Goal: Communication & Community: Participate in discussion

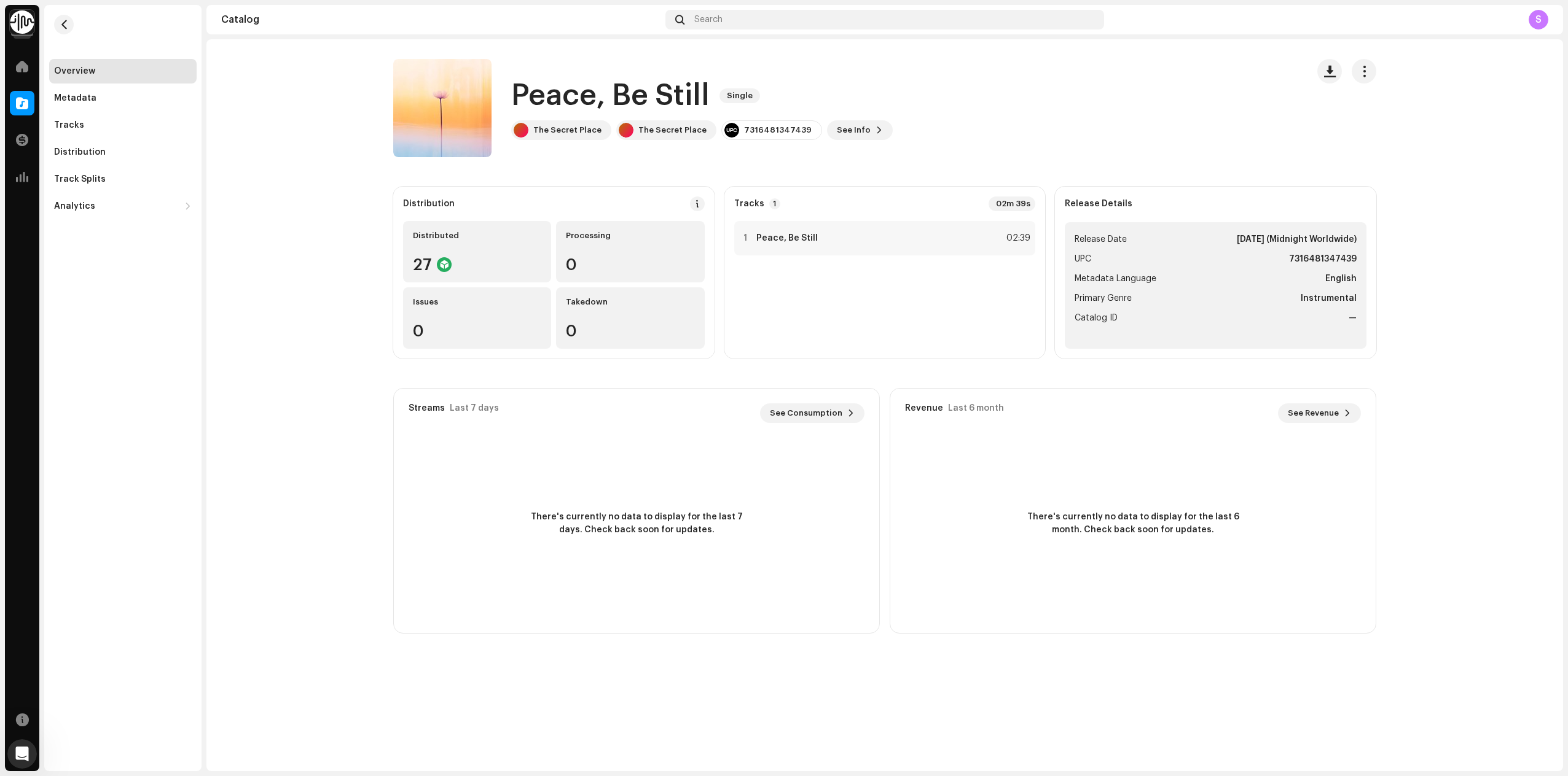
click at [245, 627] on catalog-releases-details-overview "Peace, Be Still Single Peace, Be Still Single The Secret Place The Secret Place…" at bounding box center [885, 346] width 1357 height 615
click at [20, 752] on icon "Öppna Intercom Messenger" at bounding box center [20, 752] width 20 height 20
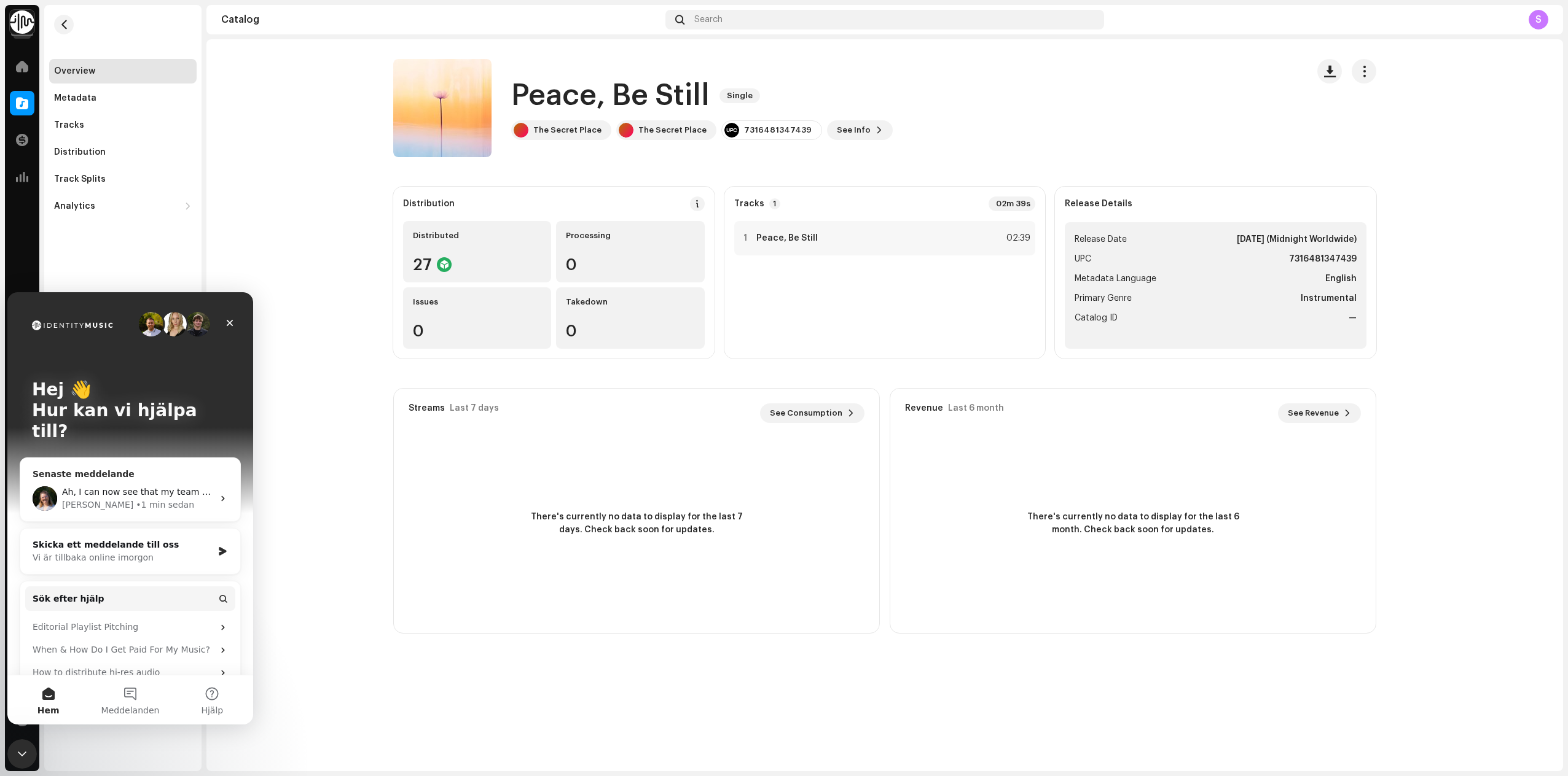
click at [136, 499] on div "• 1 min sedan" at bounding box center [165, 505] width 59 height 13
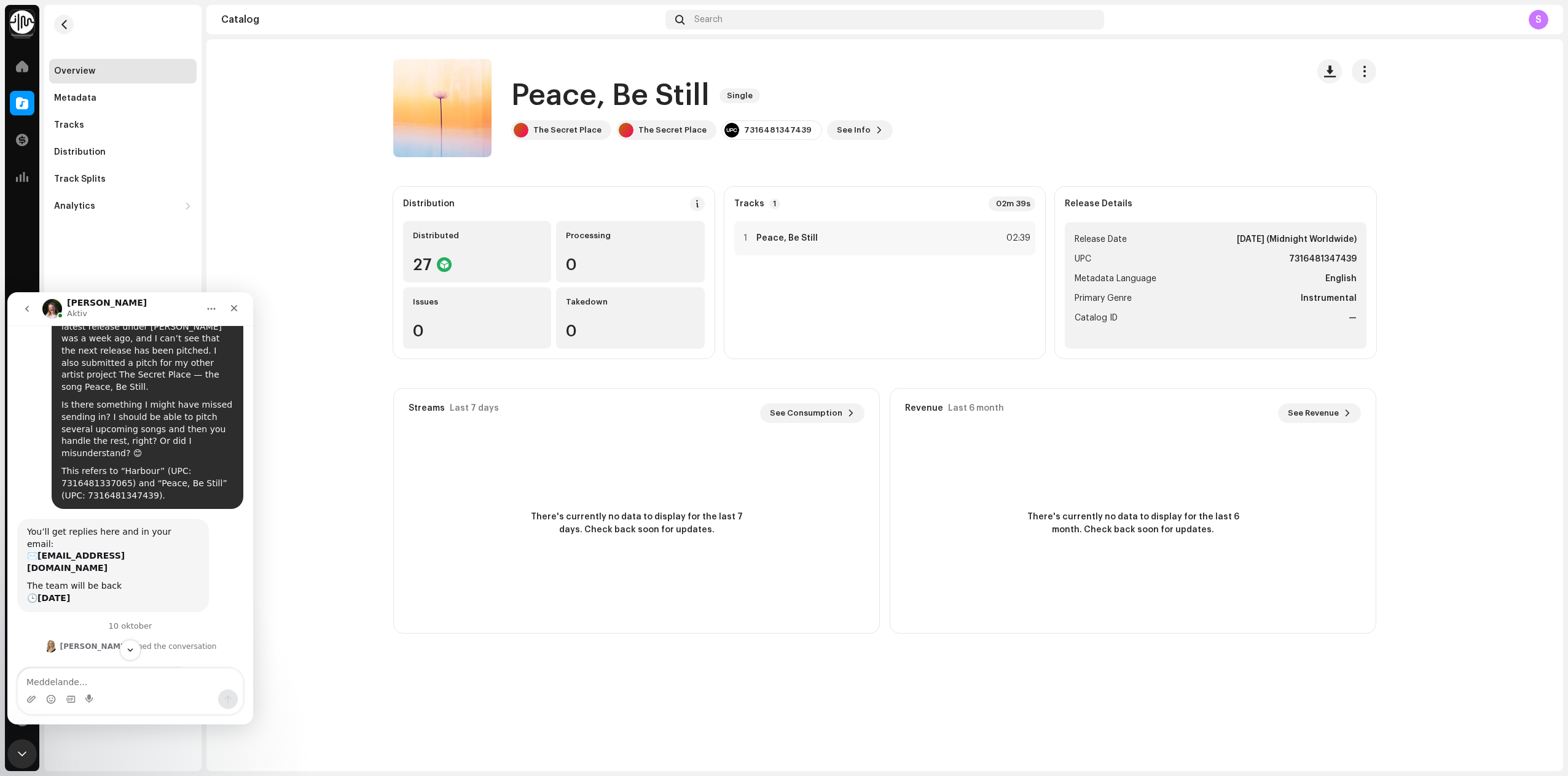
scroll to position [22, 0]
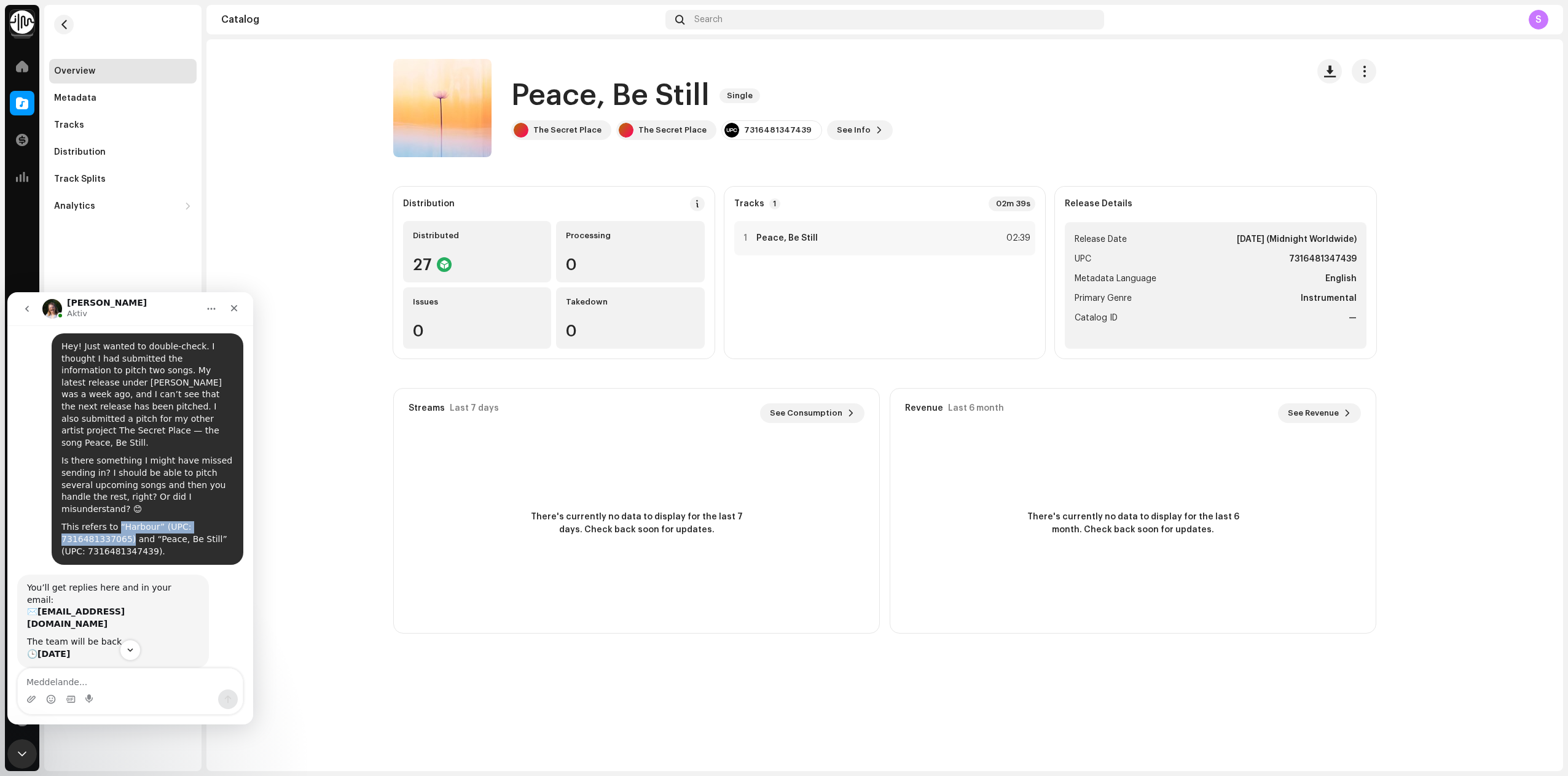
drag, startPoint x: 117, startPoint y: 514, endPoint x: 130, endPoint y: 523, distance: 15.8
click at [130, 523] on div "This refers to “Harbour” (UPC: 7316481337065) and “Peace, Be Still” (UPC: 73164…" at bounding box center [147, 539] width 172 height 36
copy div "“Harbour” (UPC: 7316481337065)"
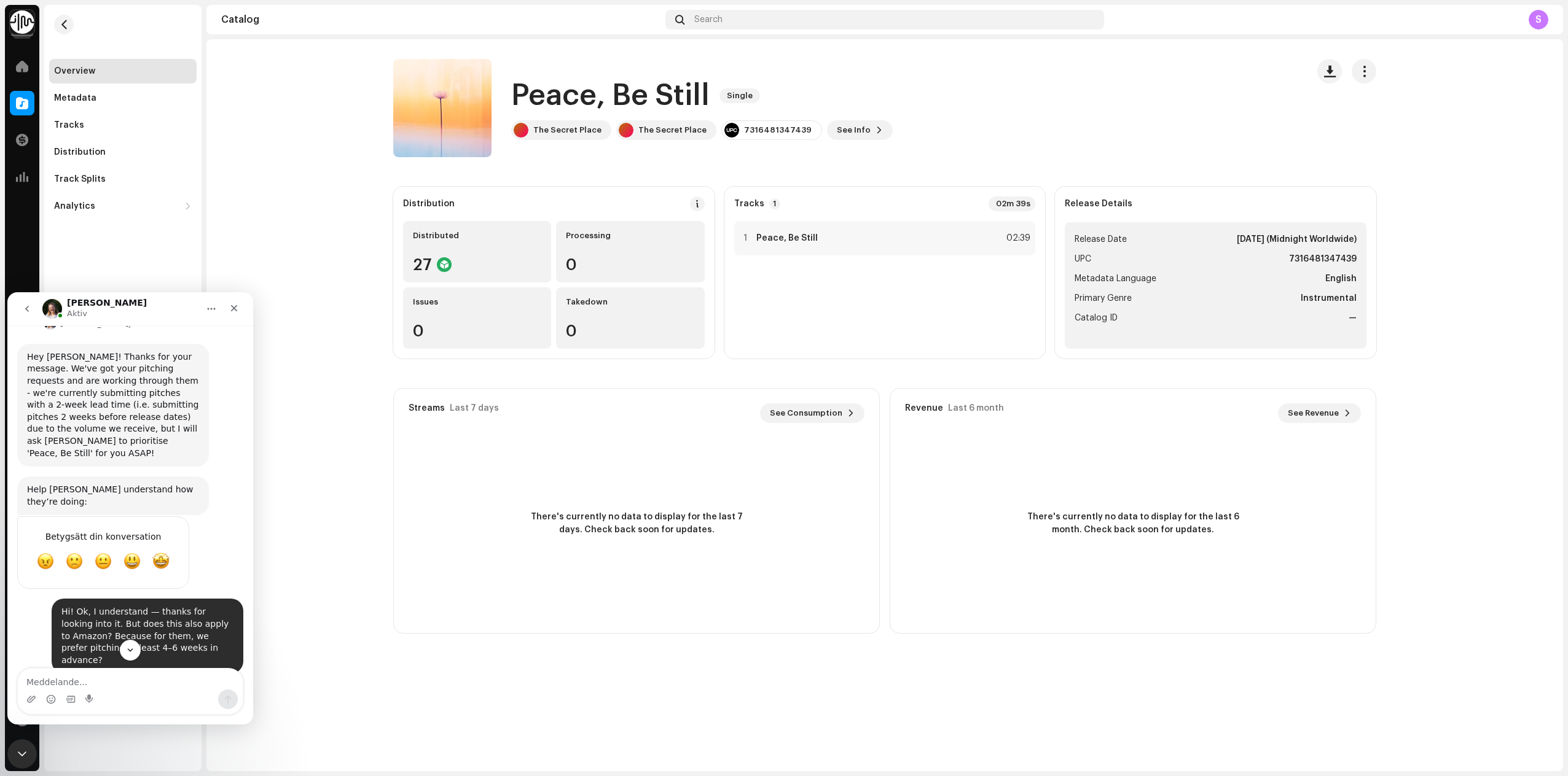
scroll to position [602, 0]
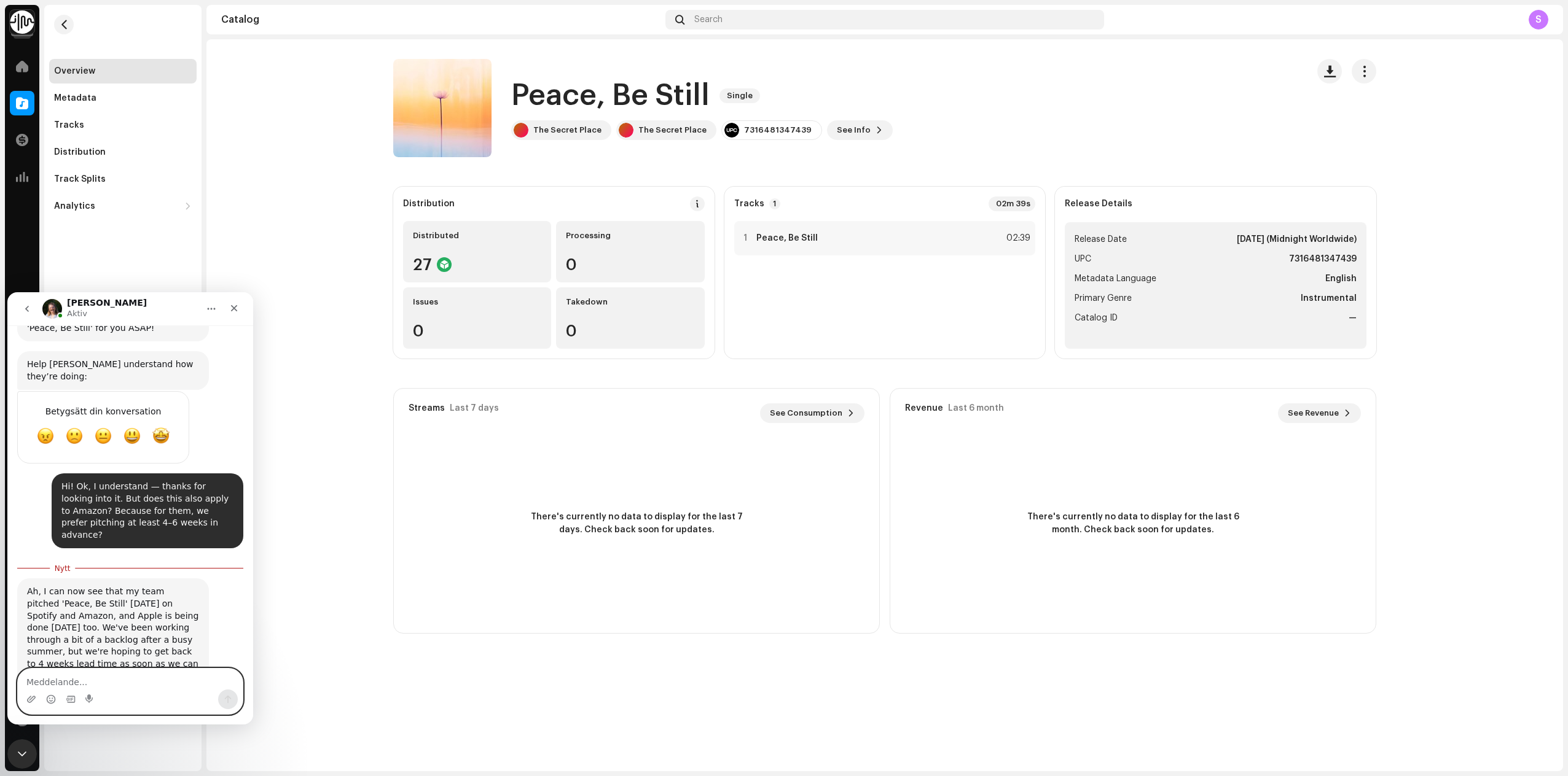
click at [63, 680] on textarea "Meddelande..." at bounding box center [130, 680] width 225 height 21
click at [59, 677] on textarea "Meddelande..." at bounding box center [130, 680] width 225 height 21
paste textarea "Sounds great, thanks! I was also thinking about the other track I mentioned — H…"
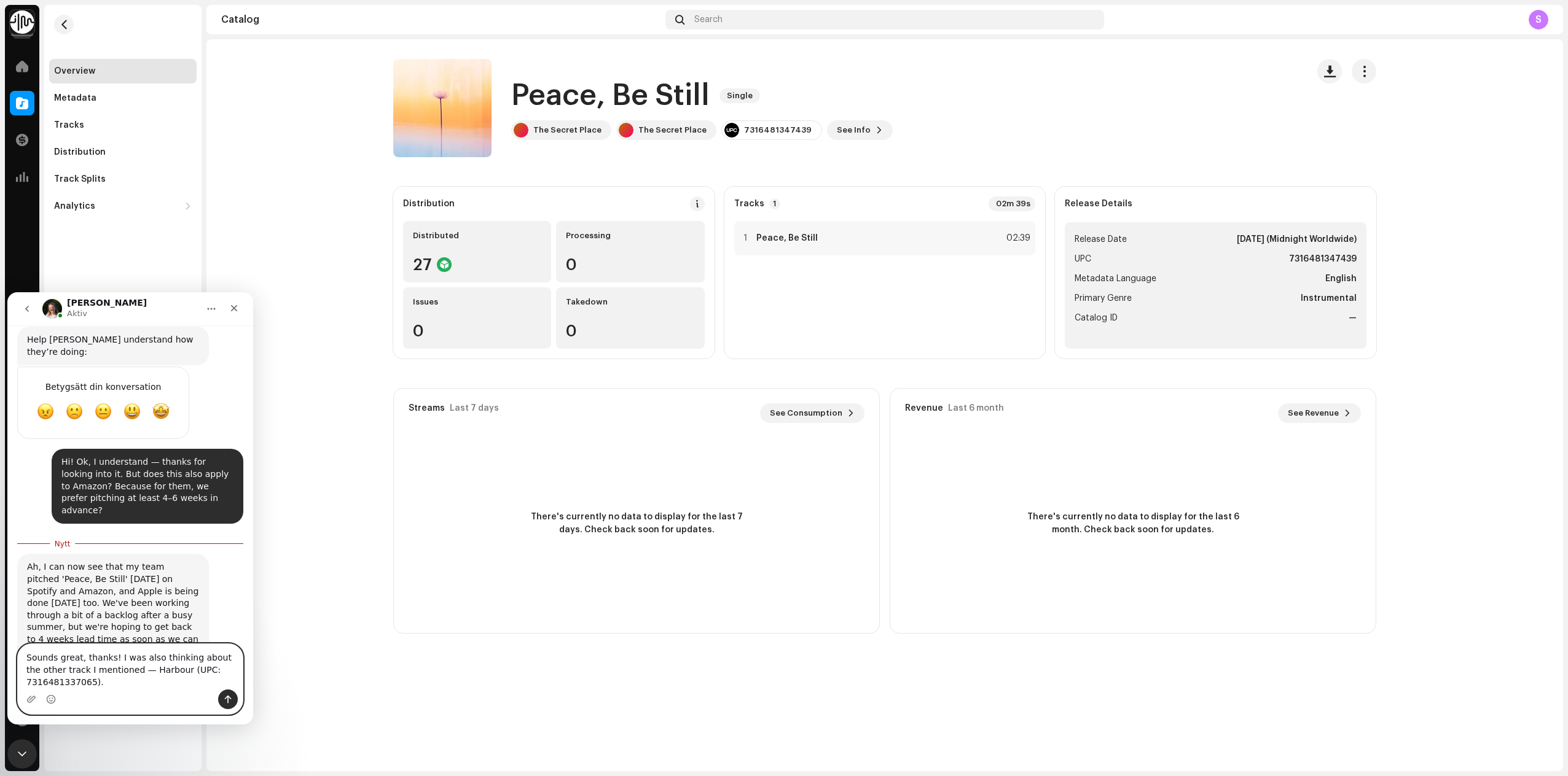
scroll to position [627, 0]
click at [134, 676] on textarea "Sounds great, thanks! I was also thinking about the other track I mentioned — H…" at bounding box center [130, 667] width 225 height 46
type textarea "Sounds great, thanks! I was also thinking about the other track I mentioned, Ha…"
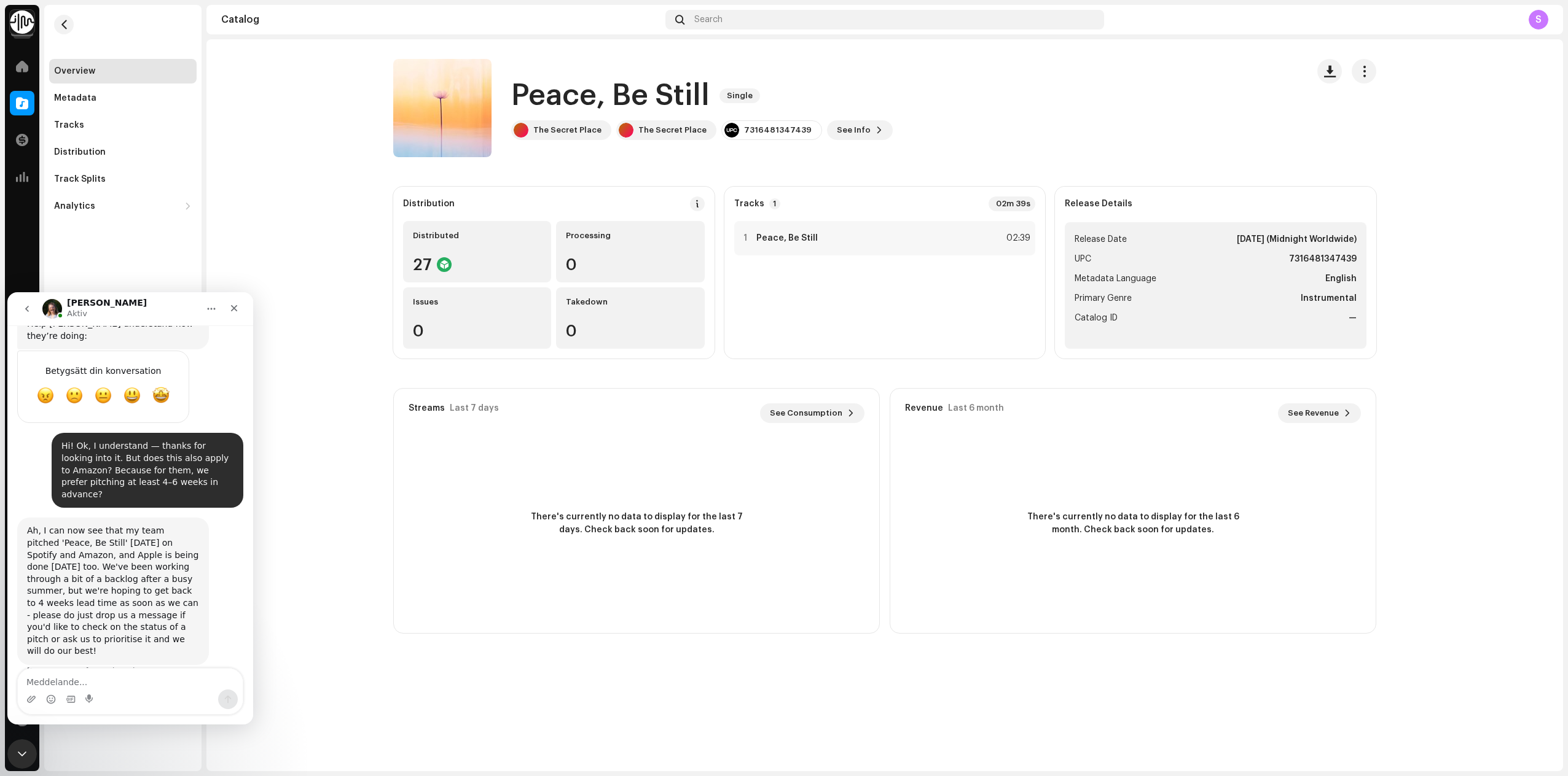
click at [409, 549] on div "There's currently no data to display for the last 7 days. Check back soon for u…" at bounding box center [637, 524] width 485 height 172
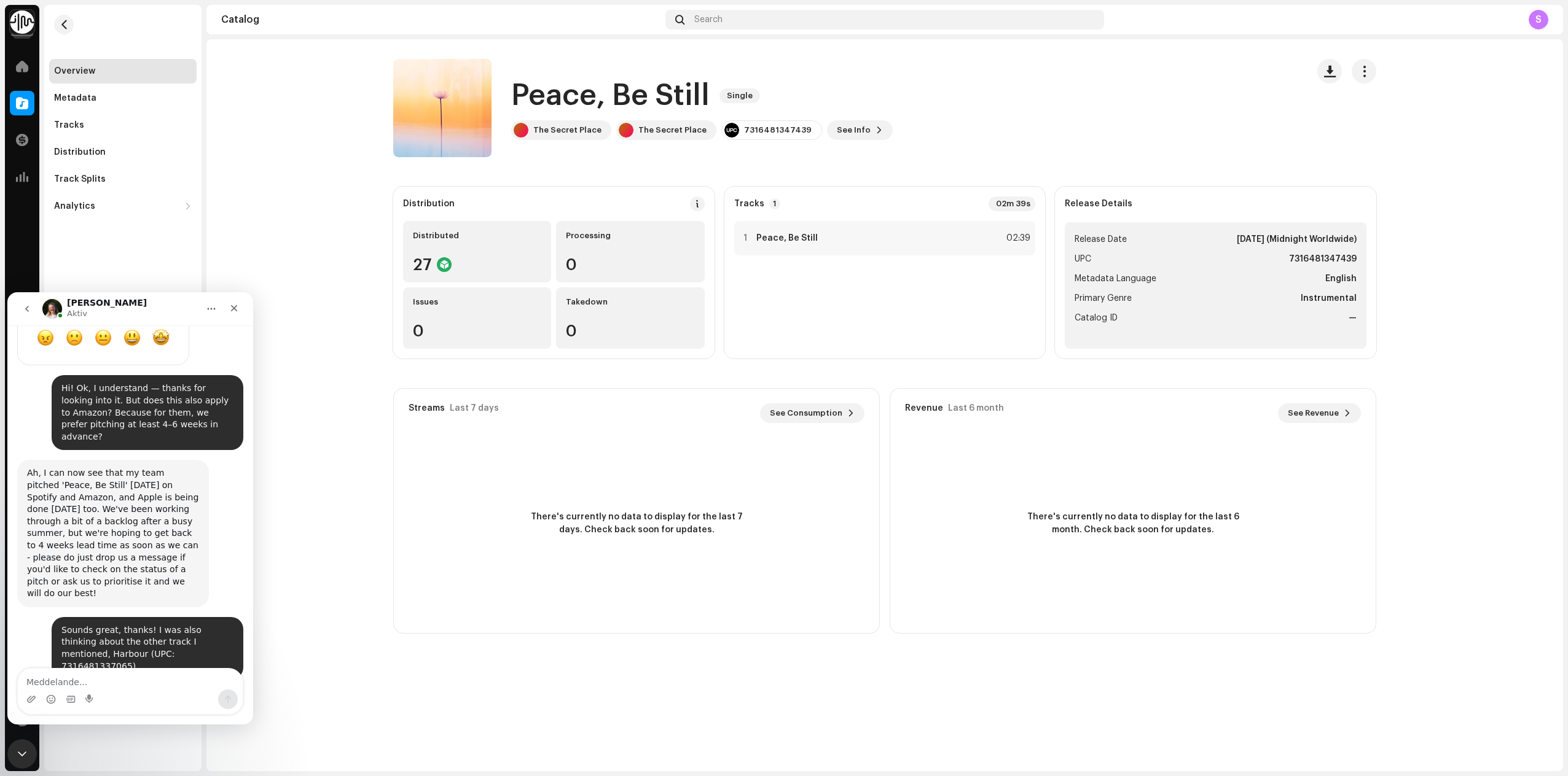
scroll to position [704, 0]
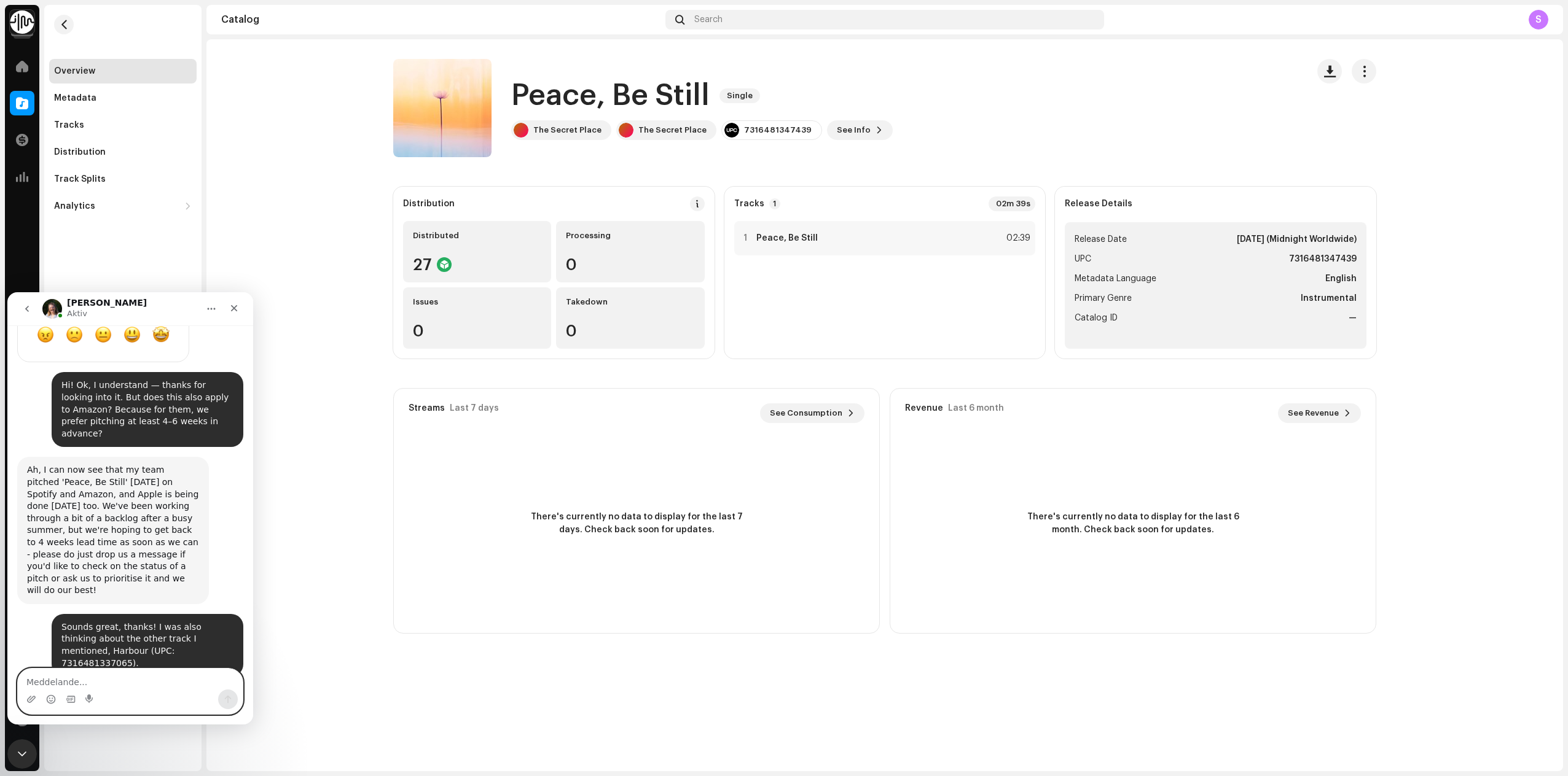
click at [71, 675] on textarea "Meddelande..." at bounding box center [130, 680] width 225 height 21
type textarea "Perfect, thanks :)"
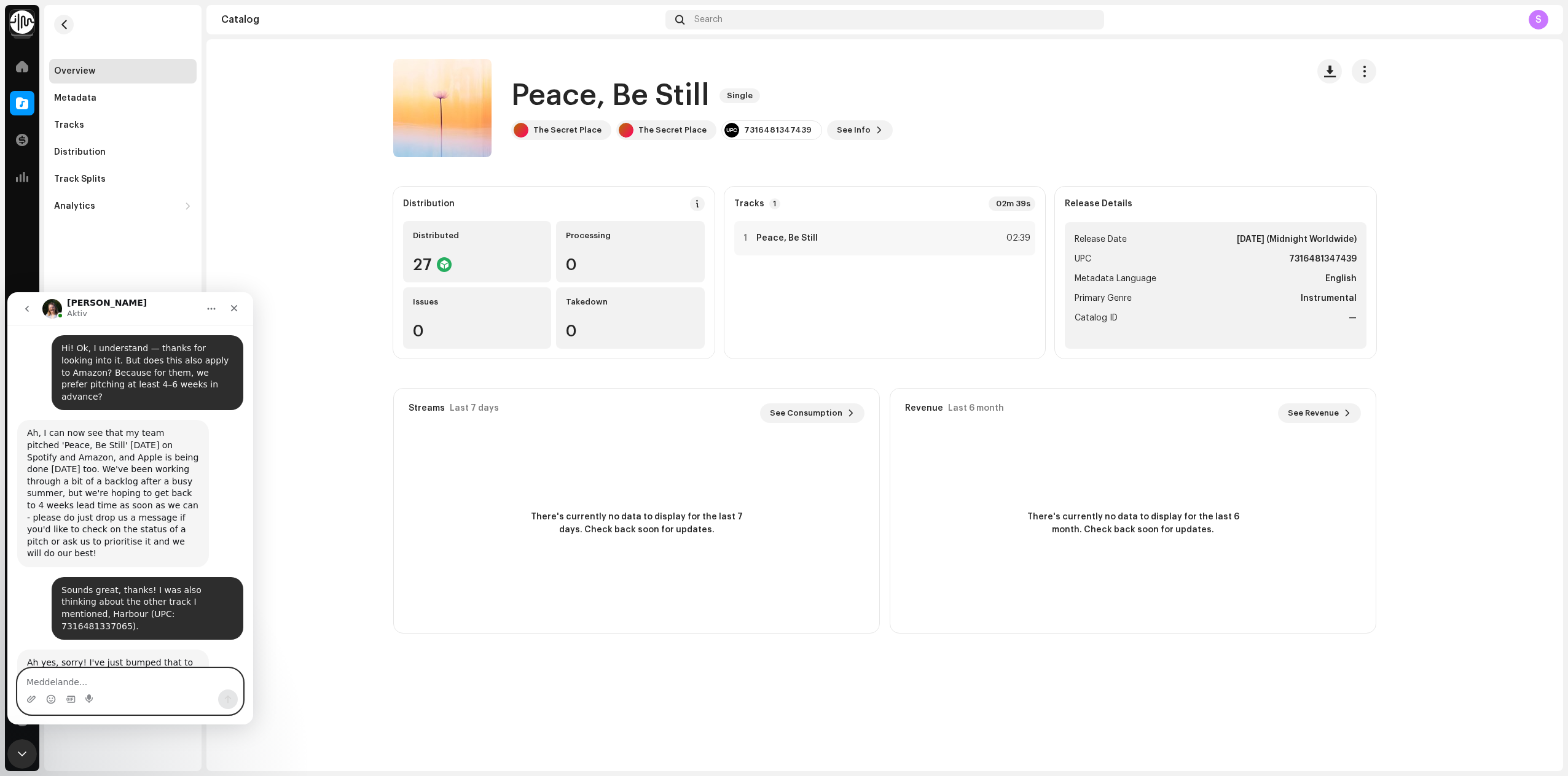
scroll to position [788, 0]
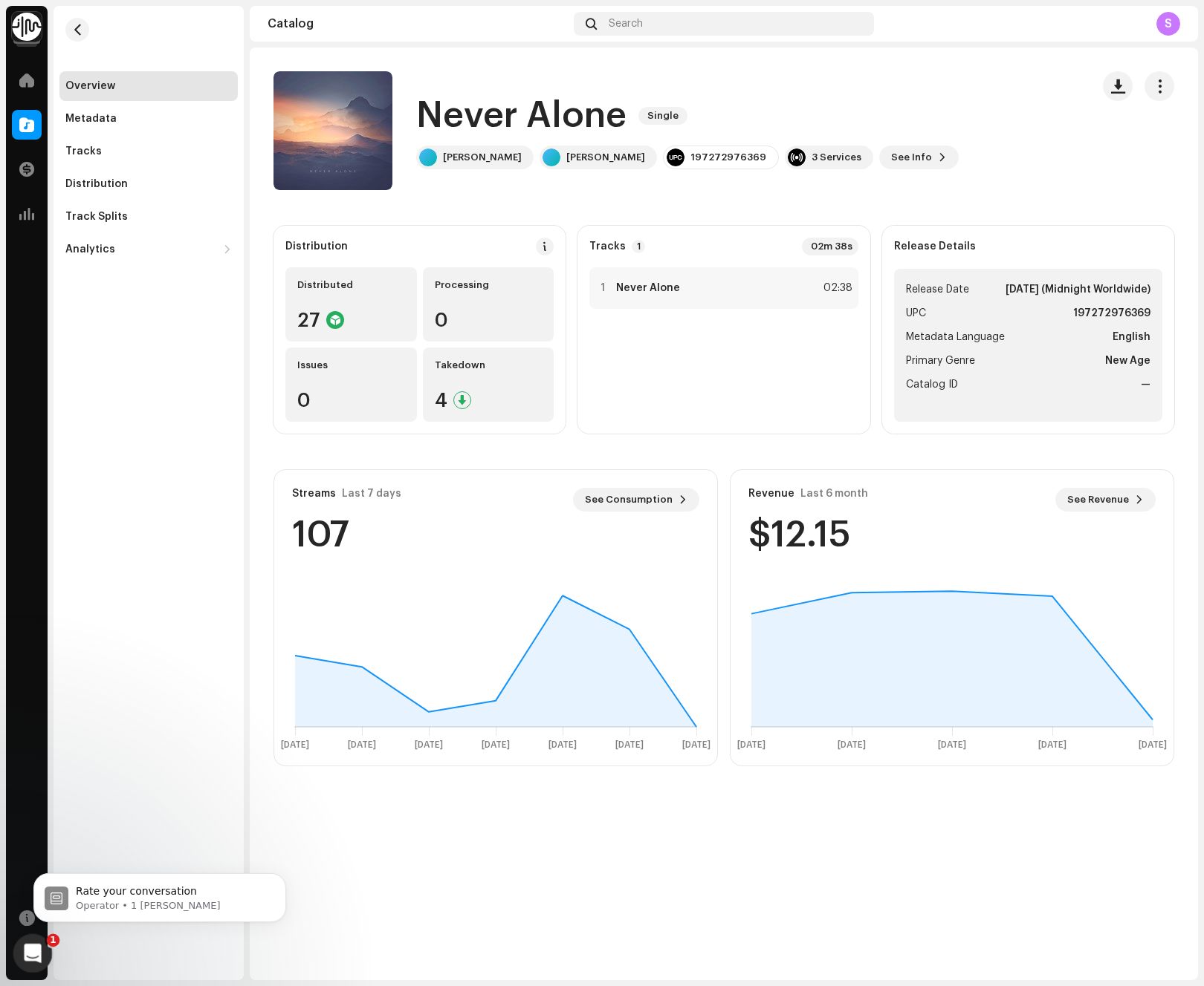
drag, startPoint x: 22, startPoint y: 953, endPoint x: 28, endPoint y: 947, distance: 8.5
click at [23, 953] on icon "Öppna Intercom Messenger" at bounding box center [30, 951] width 24 height 24
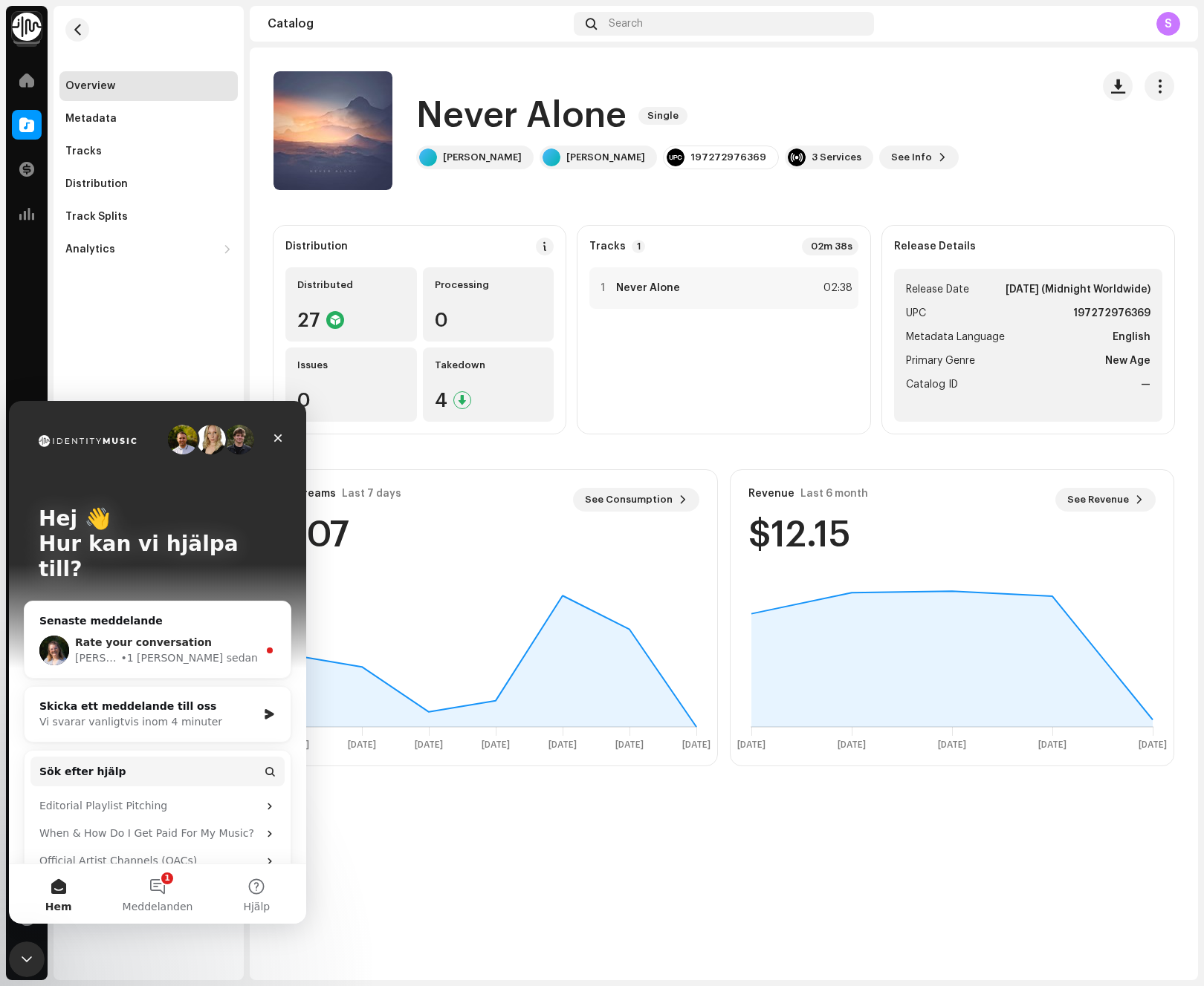
click at [136, 636] on span "Rate your conversation" at bounding box center [143, 642] width 137 height 12
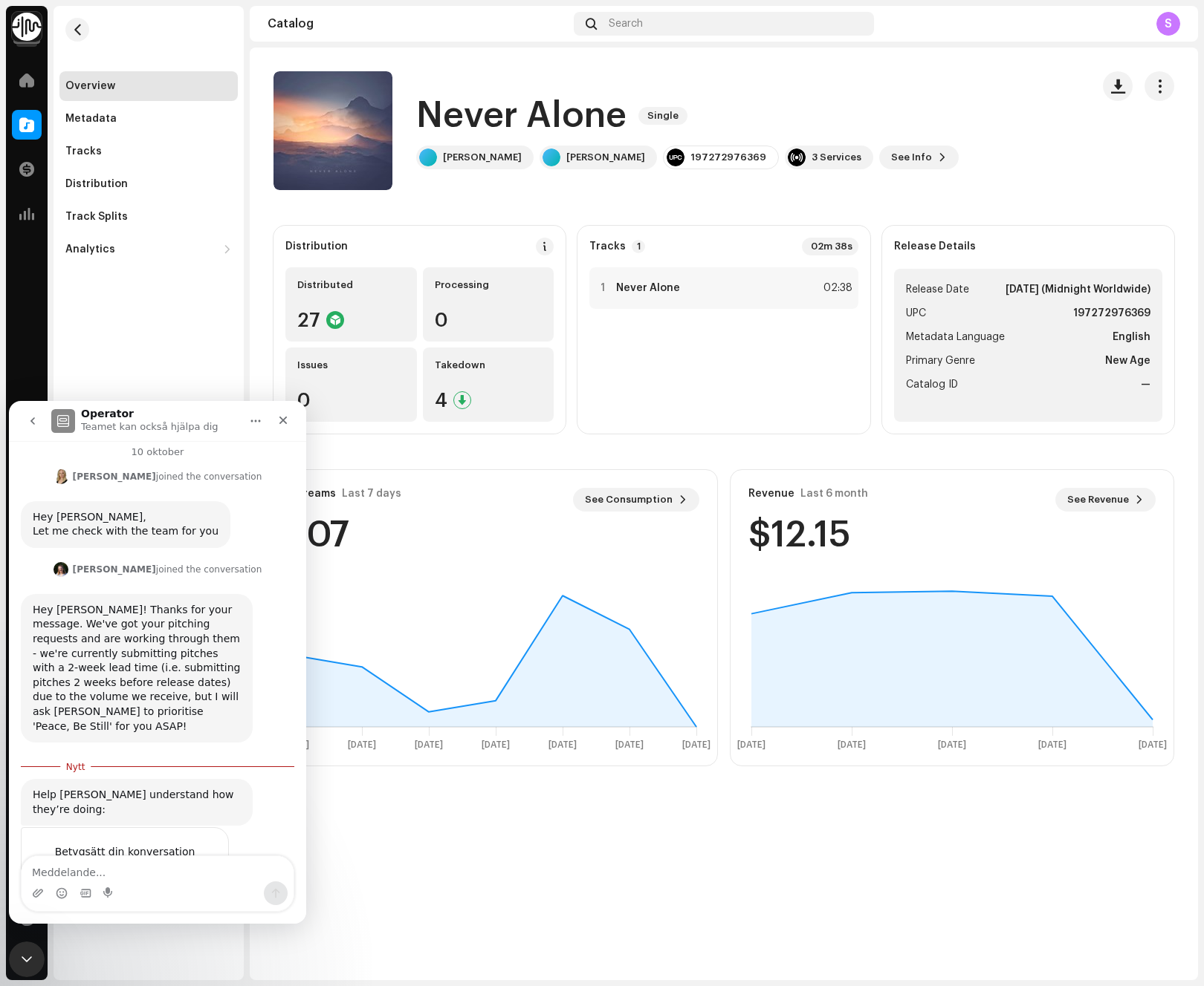
scroll to position [451, 0]
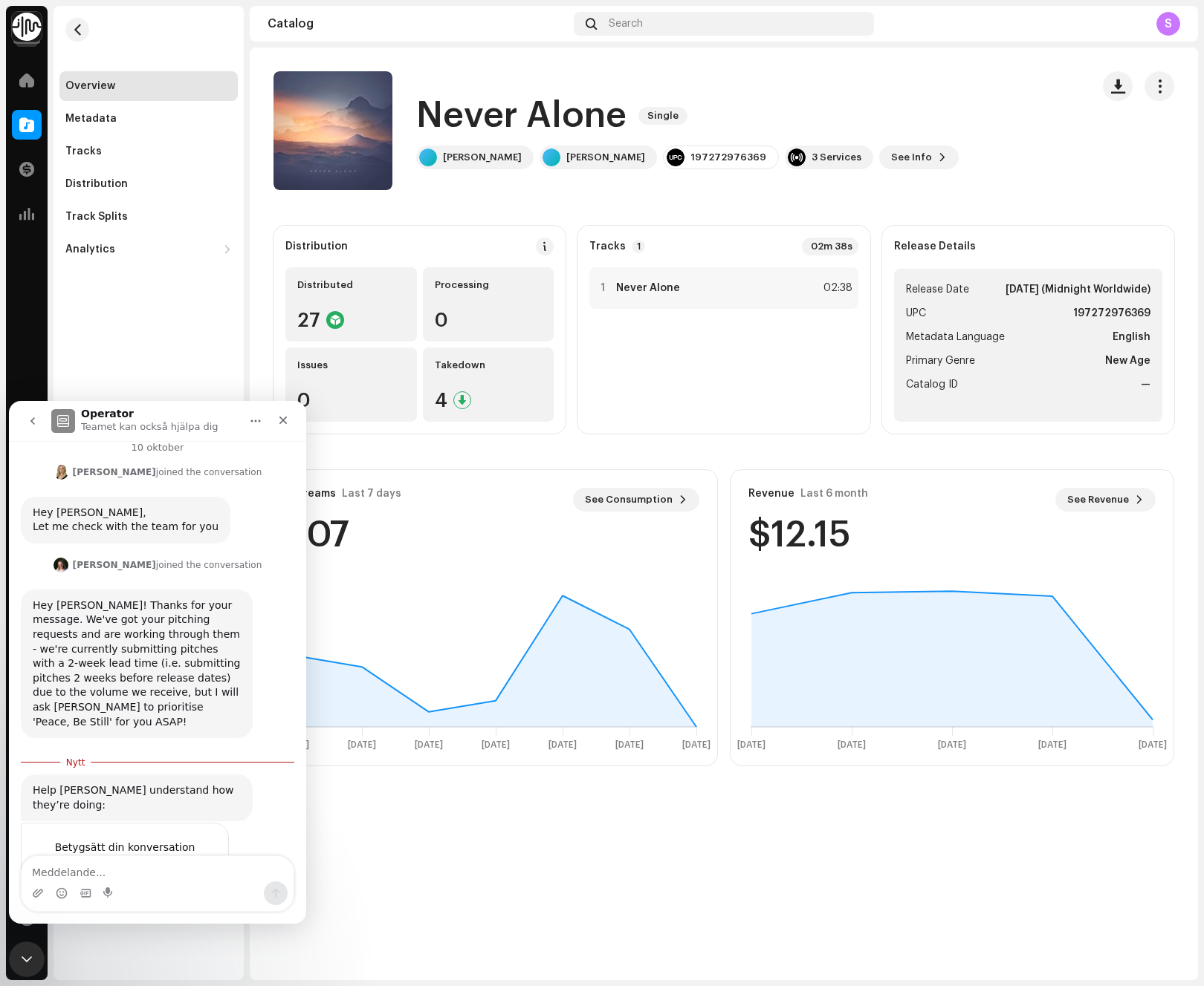
click at [177, 872] on textarea "Meddelande..." at bounding box center [157, 869] width 272 height 25
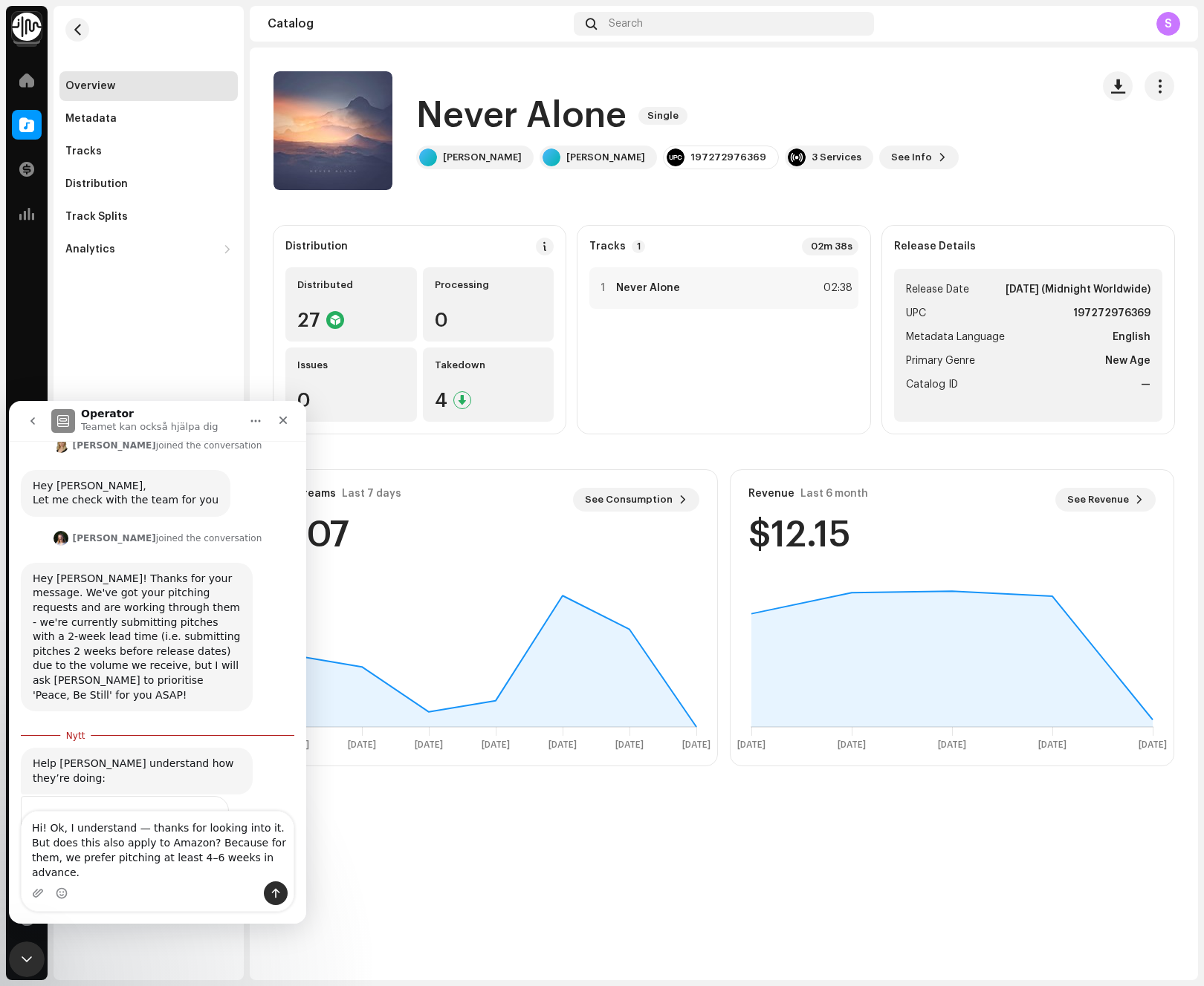
scroll to position [481, 0]
type textarea "Hi! Ok, I understand — thanks for looking into it. But does this also apply to …"
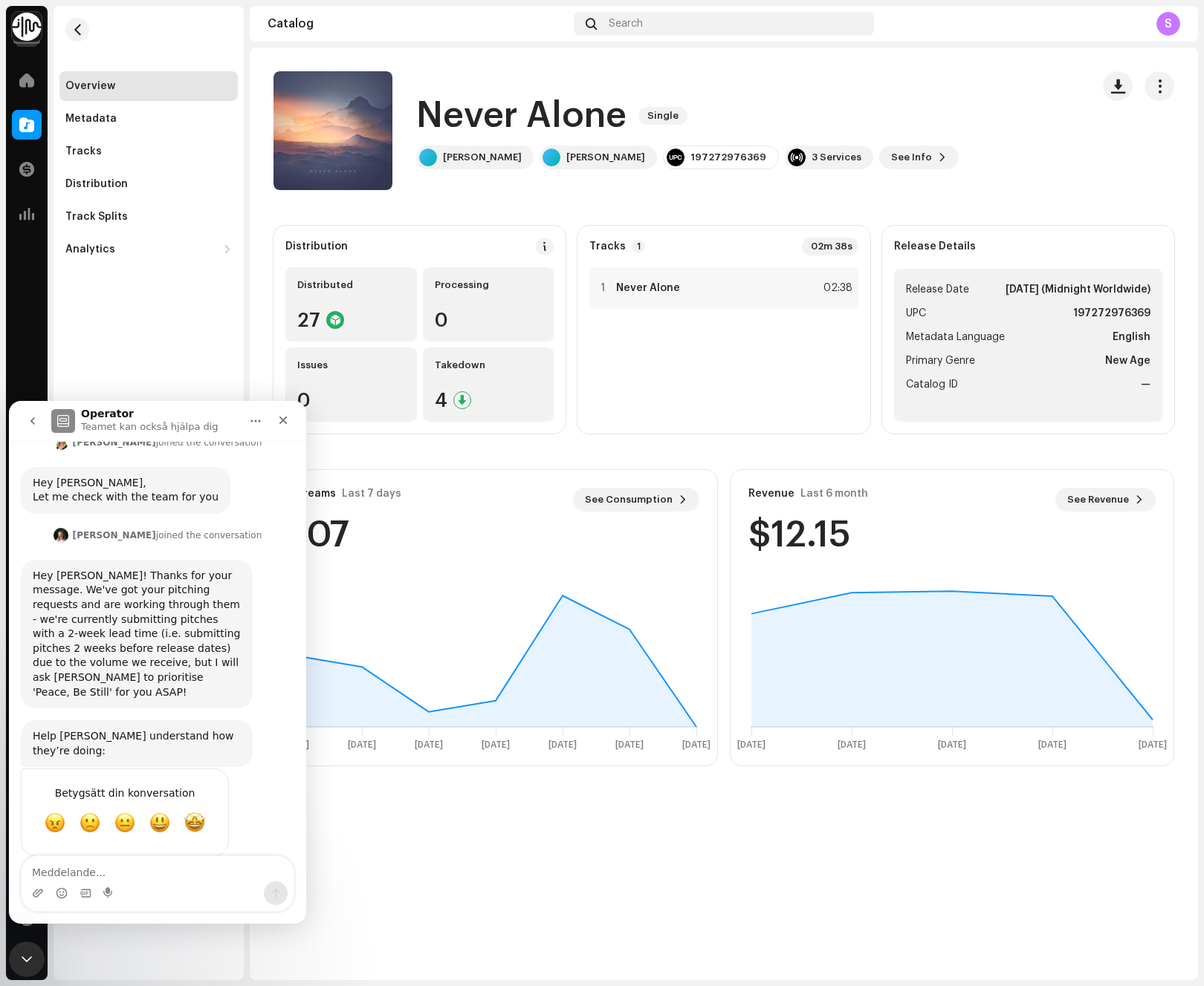
scroll to position [515, 0]
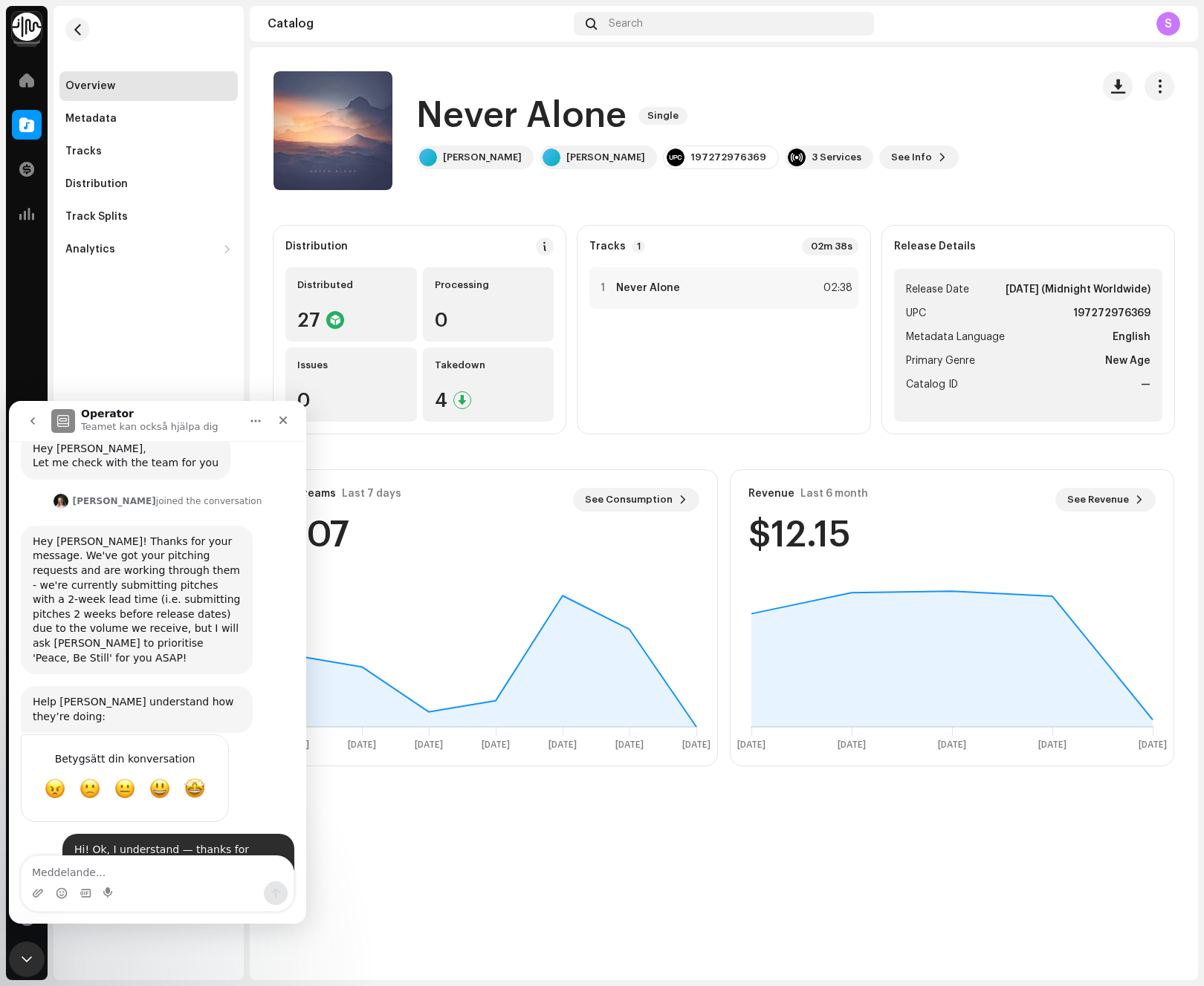
click at [36, 418] on icon "go back" at bounding box center [33, 421] width 12 height 12
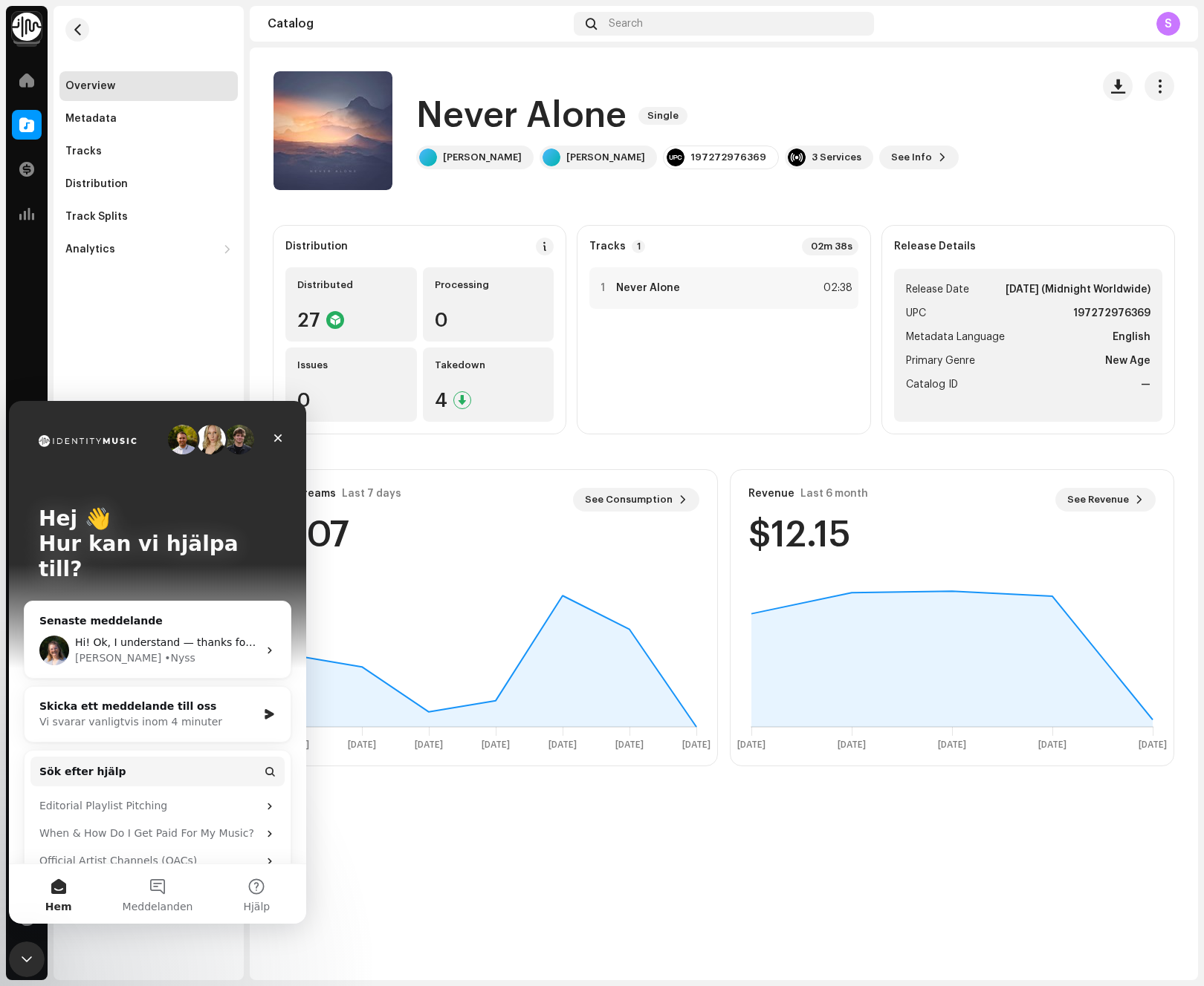
click at [152, 341] on div "Overview Metadata Tracks Distribution Track Splits Analytics Consumption Engage…" at bounding box center [149, 493] width 190 height 974
click at [168, 636] on span "Ah, I can now see that my team pitched 'Peace, Be Still' [DATE] on Spotify and …" at bounding box center [1227, 642] width 2305 height 12
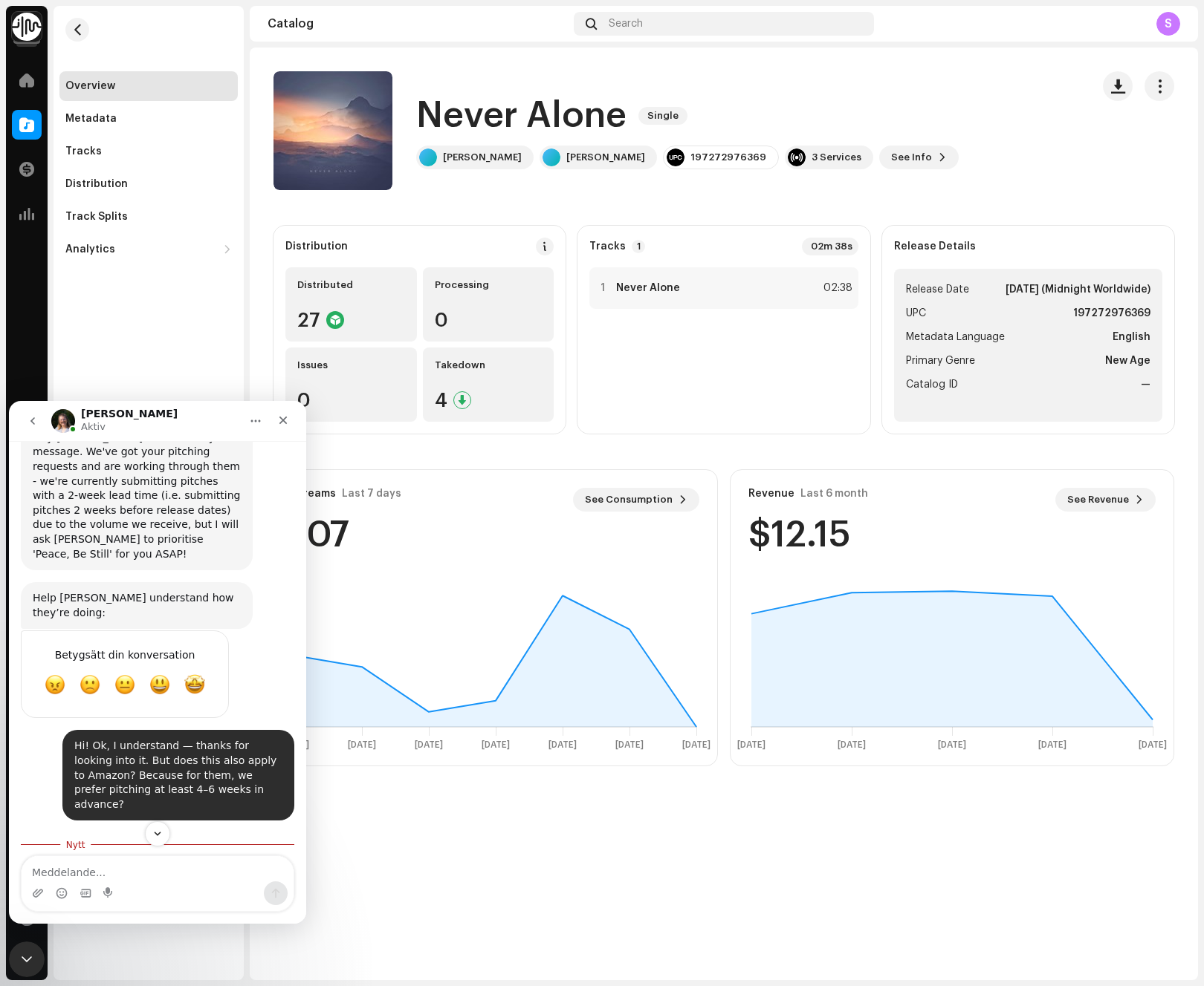
scroll to position [426, 0]
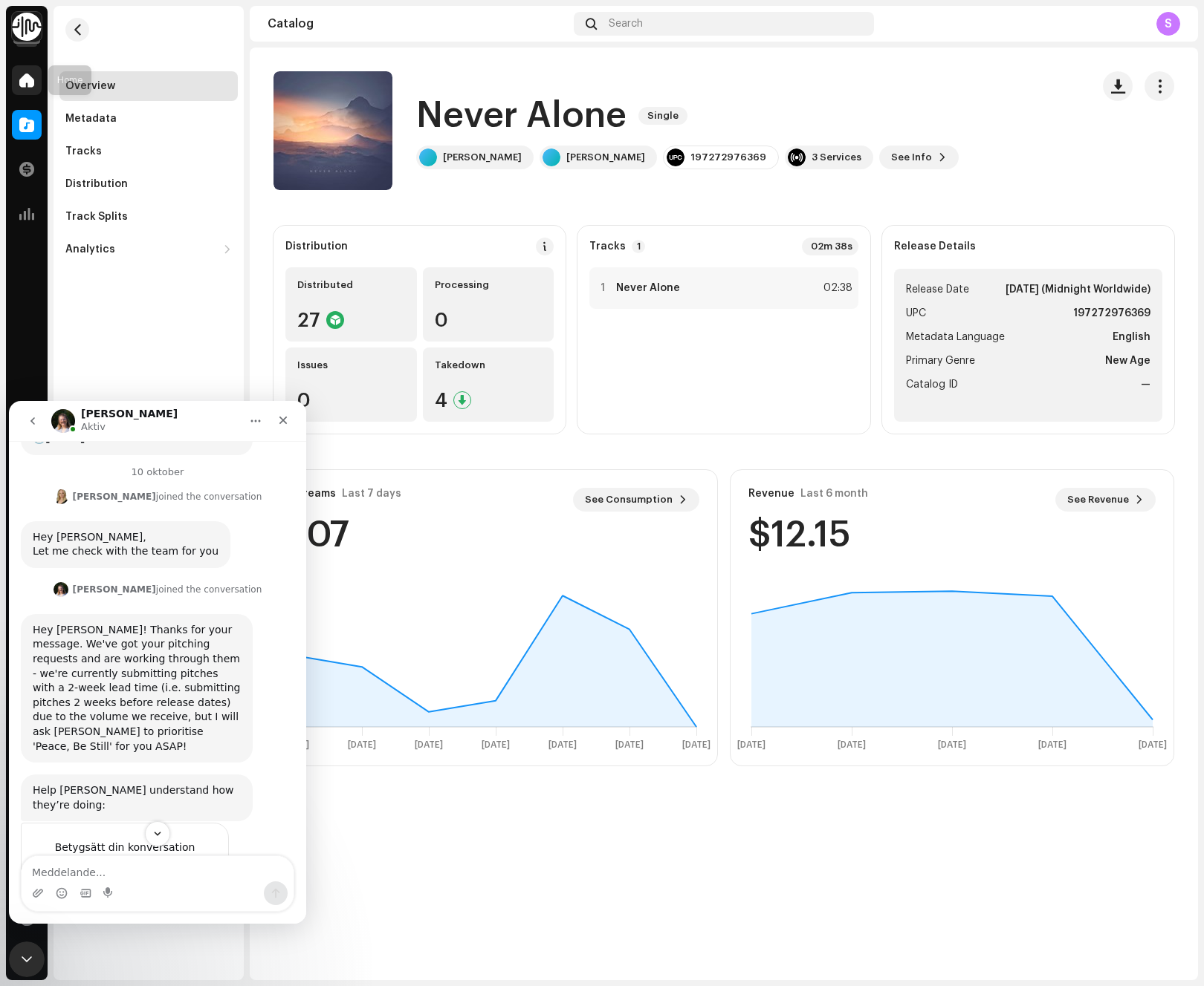
click at [37, 85] on div at bounding box center [26, 80] width 30 height 30
